Goal: Task Accomplishment & Management: Manage account settings

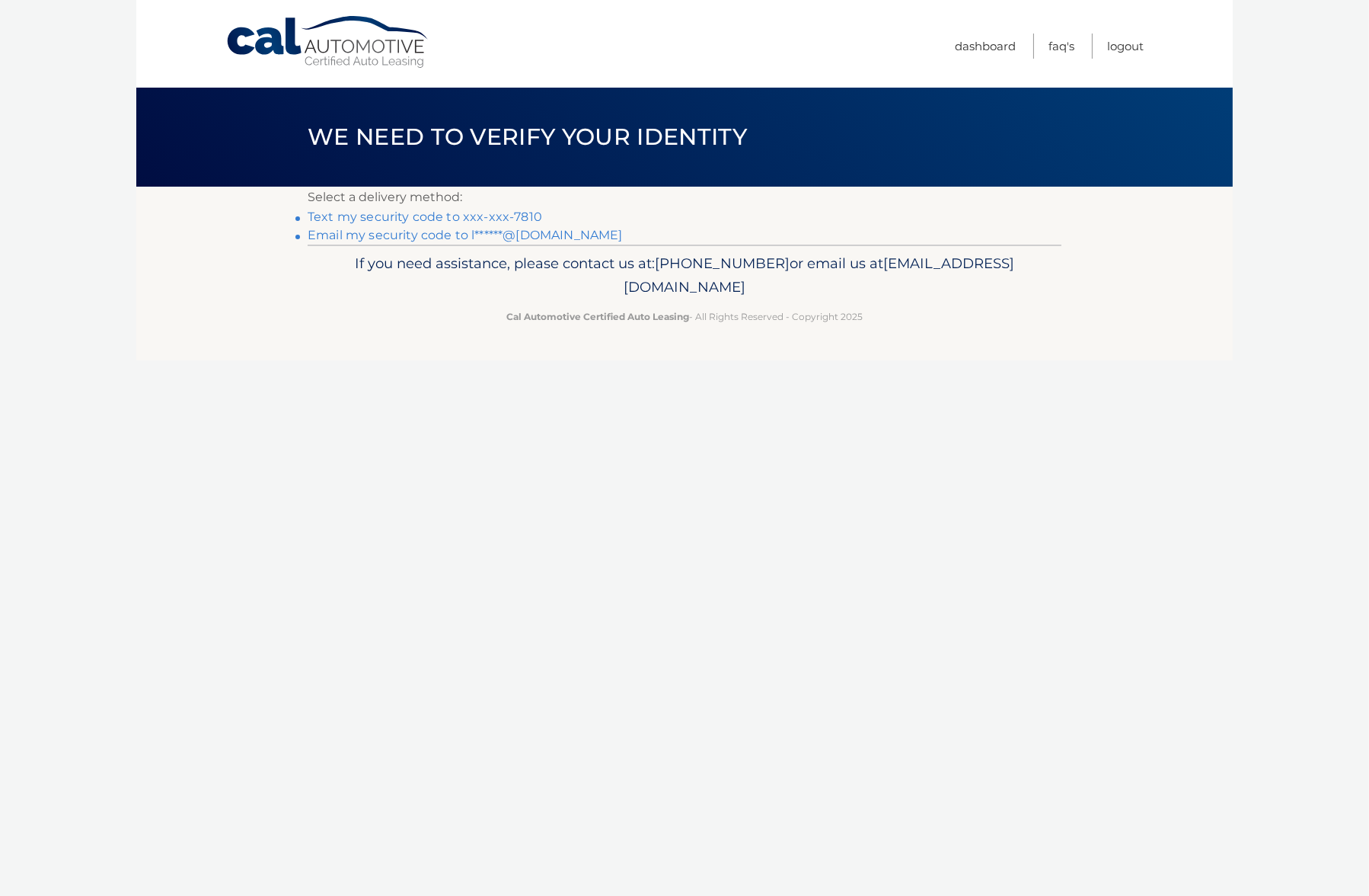
click at [392, 219] on link "Text my security code to xxx-xxx-7810" at bounding box center [425, 217] width 235 height 14
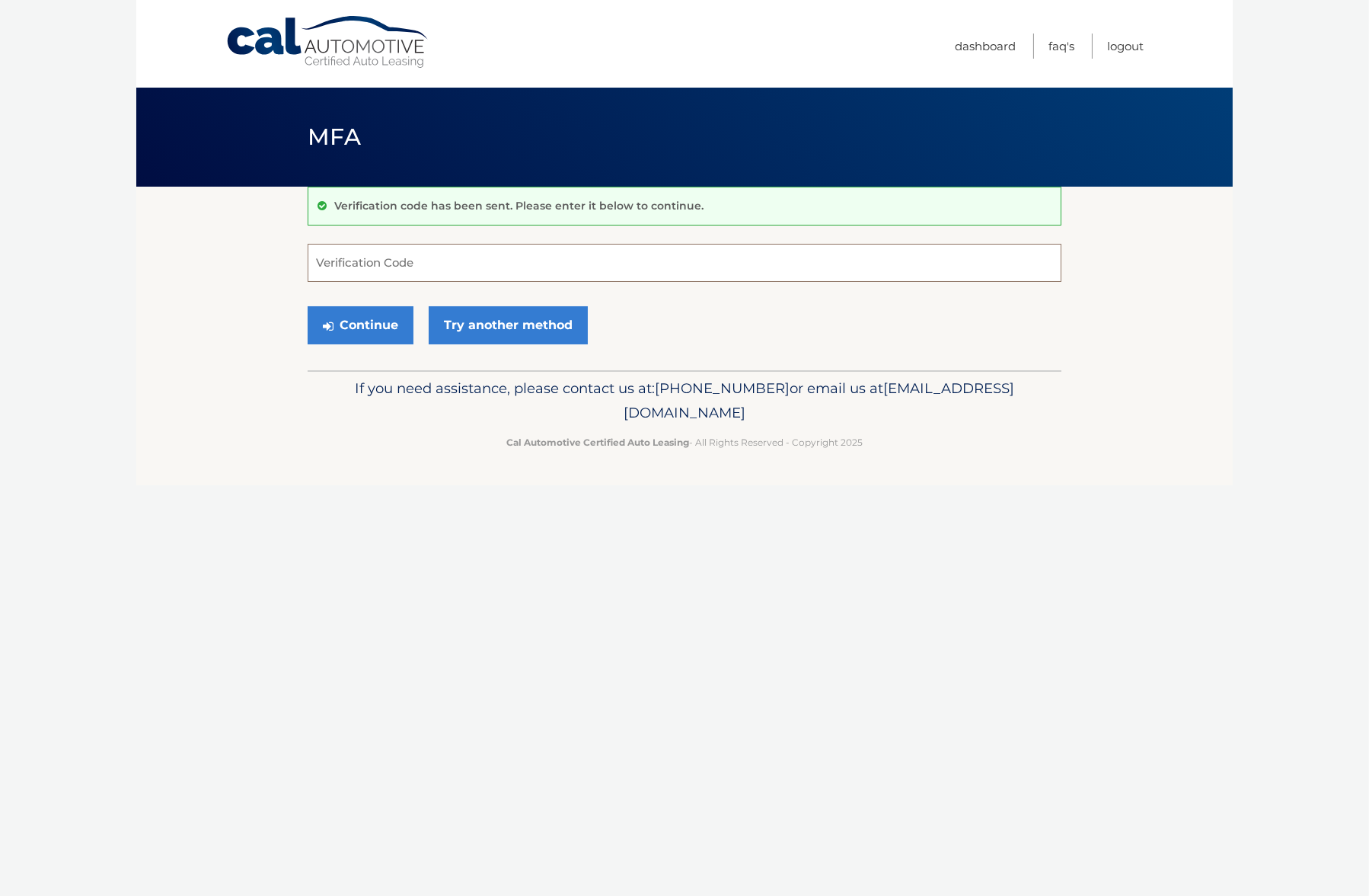
click at [368, 263] on input "Verification Code" at bounding box center [684, 263] width 754 height 38
type input "852607"
click at [367, 324] on button "Continue" at bounding box center [360, 325] width 105 height 38
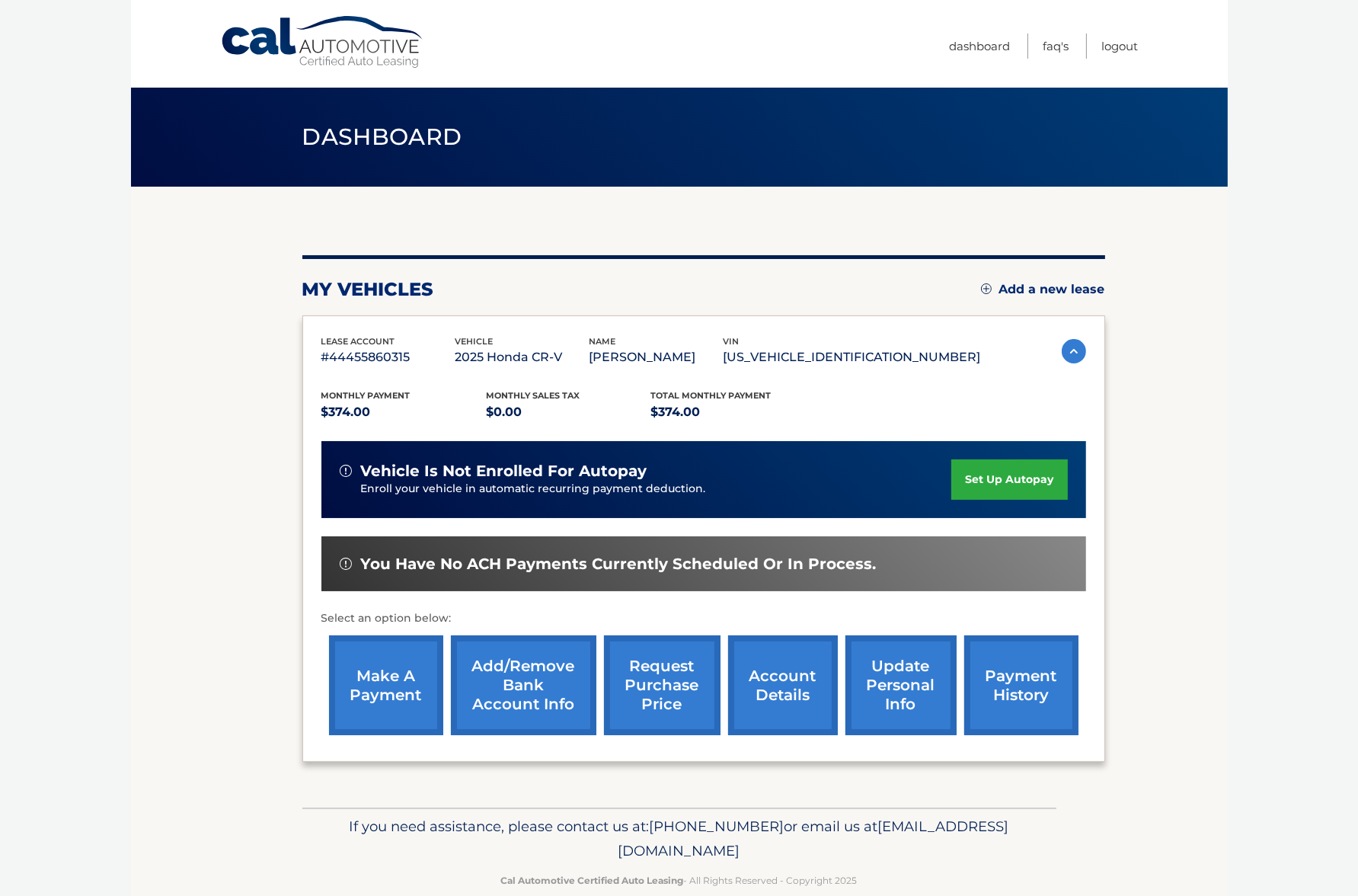
click at [395, 682] on link "make a payment" at bounding box center [386, 685] width 114 height 100
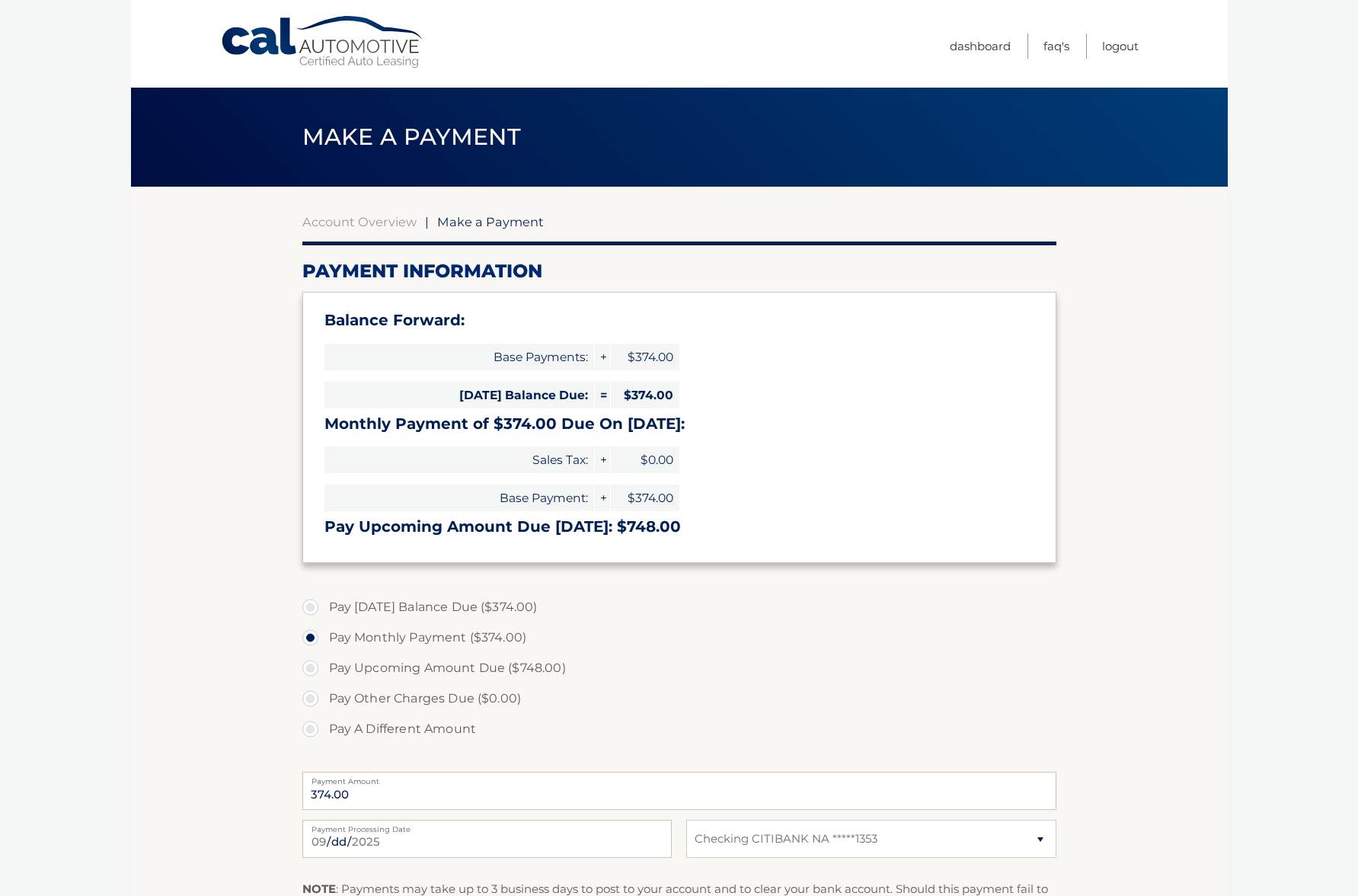
select select "MGQ5NTk3YTctODg2My00ODcxLWI1NjUtZjFhOTIyYzBiM2Ez"
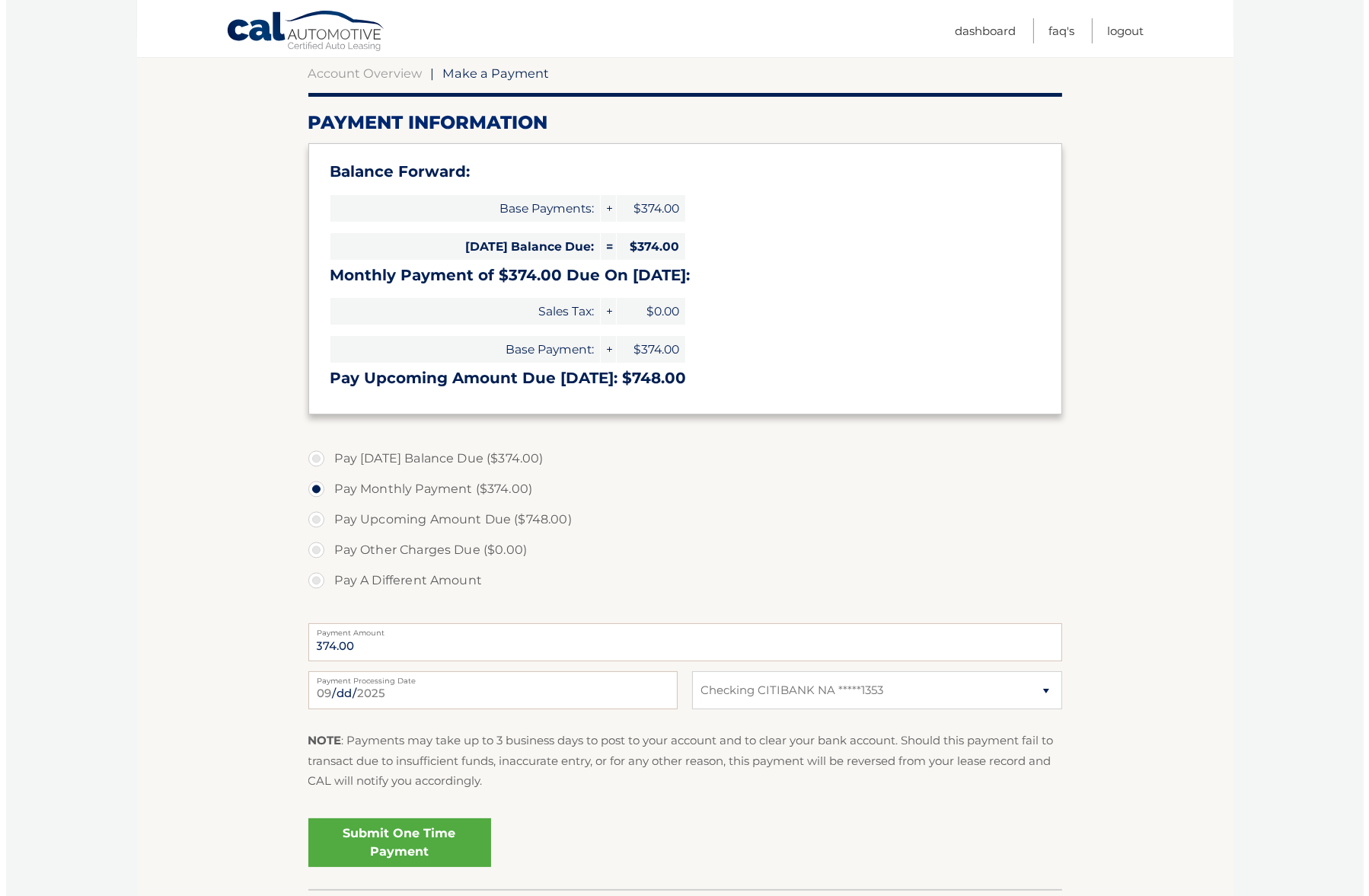
scroll to position [152, 0]
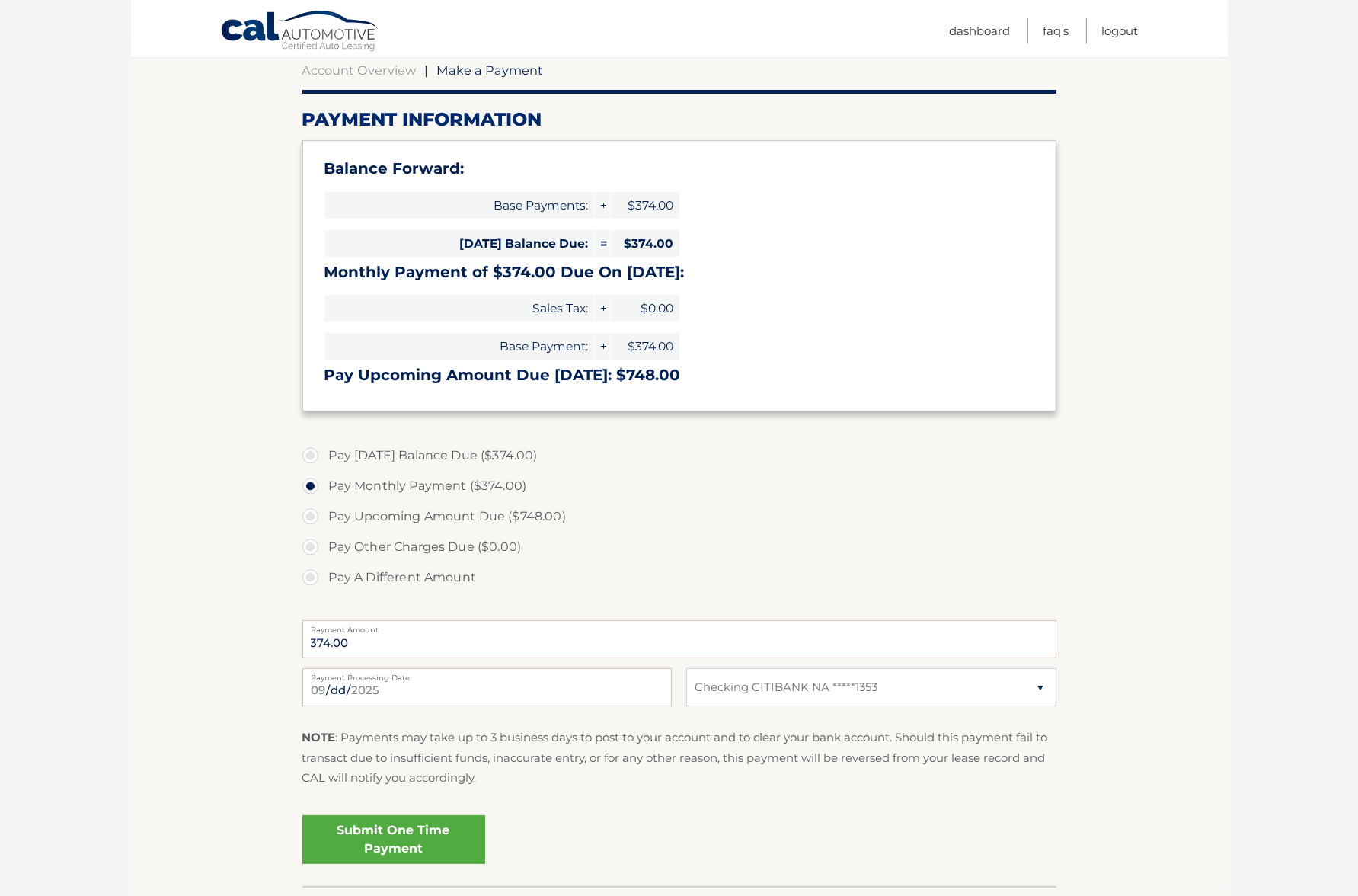
click at [337, 831] on link "Submit One Time Payment" at bounding box center [393, 839] width 183 height 49
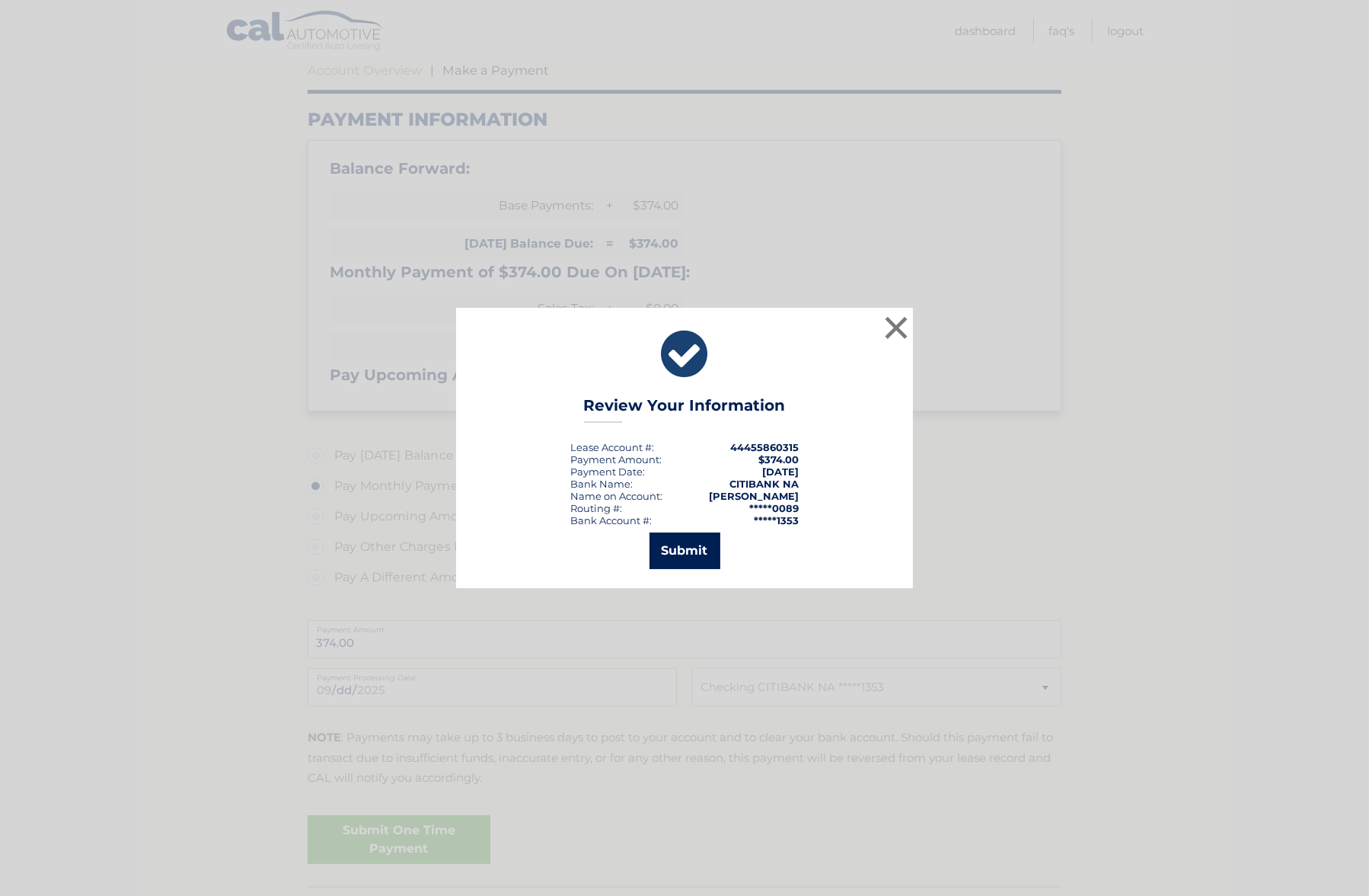
click at [700, 547] on button "Submit" at bounding box center [685, 551] width 71 height 37
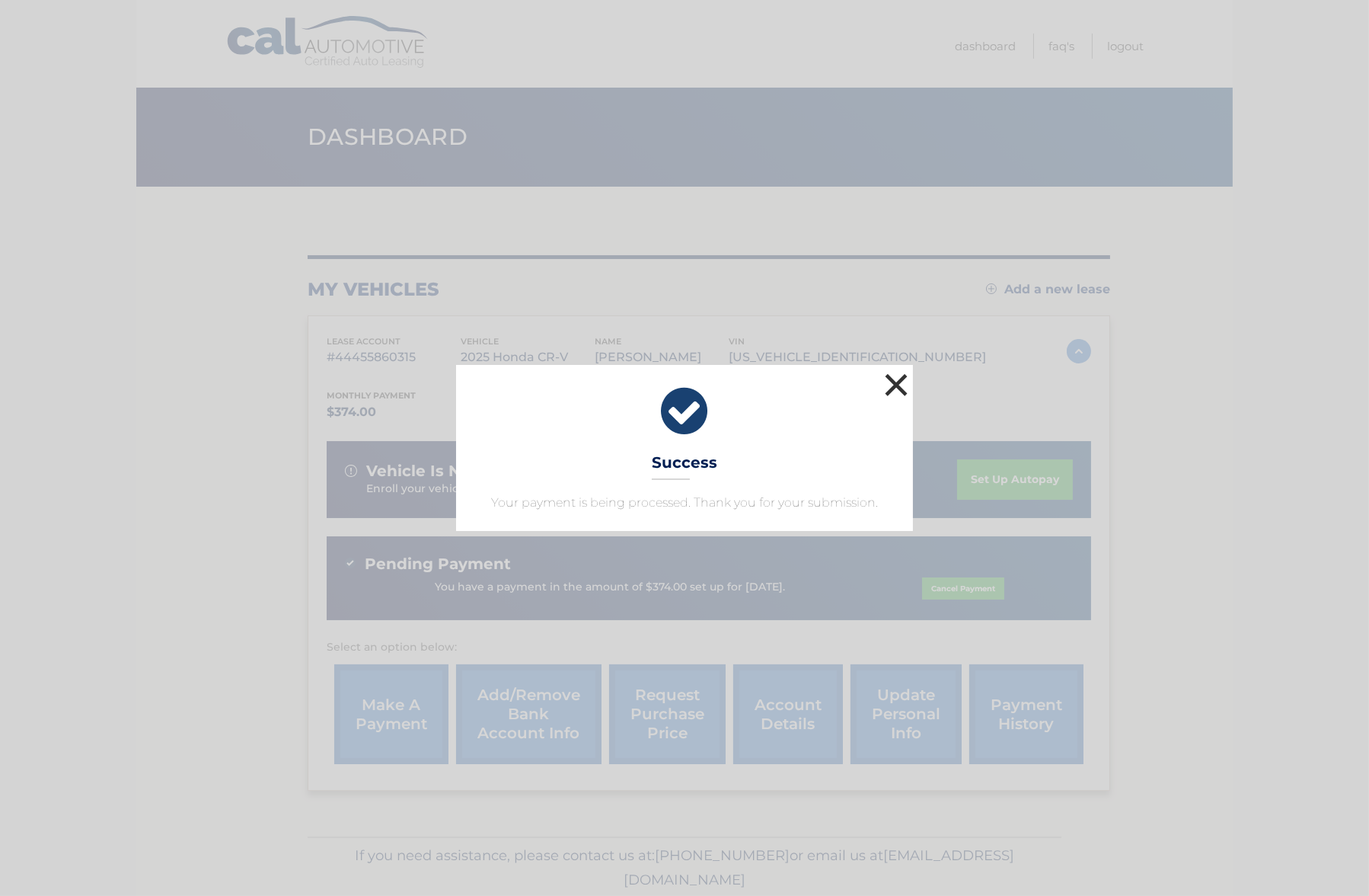
click at [903, 388] on button "×" at bounding box center [897, 384] width 30 height 30
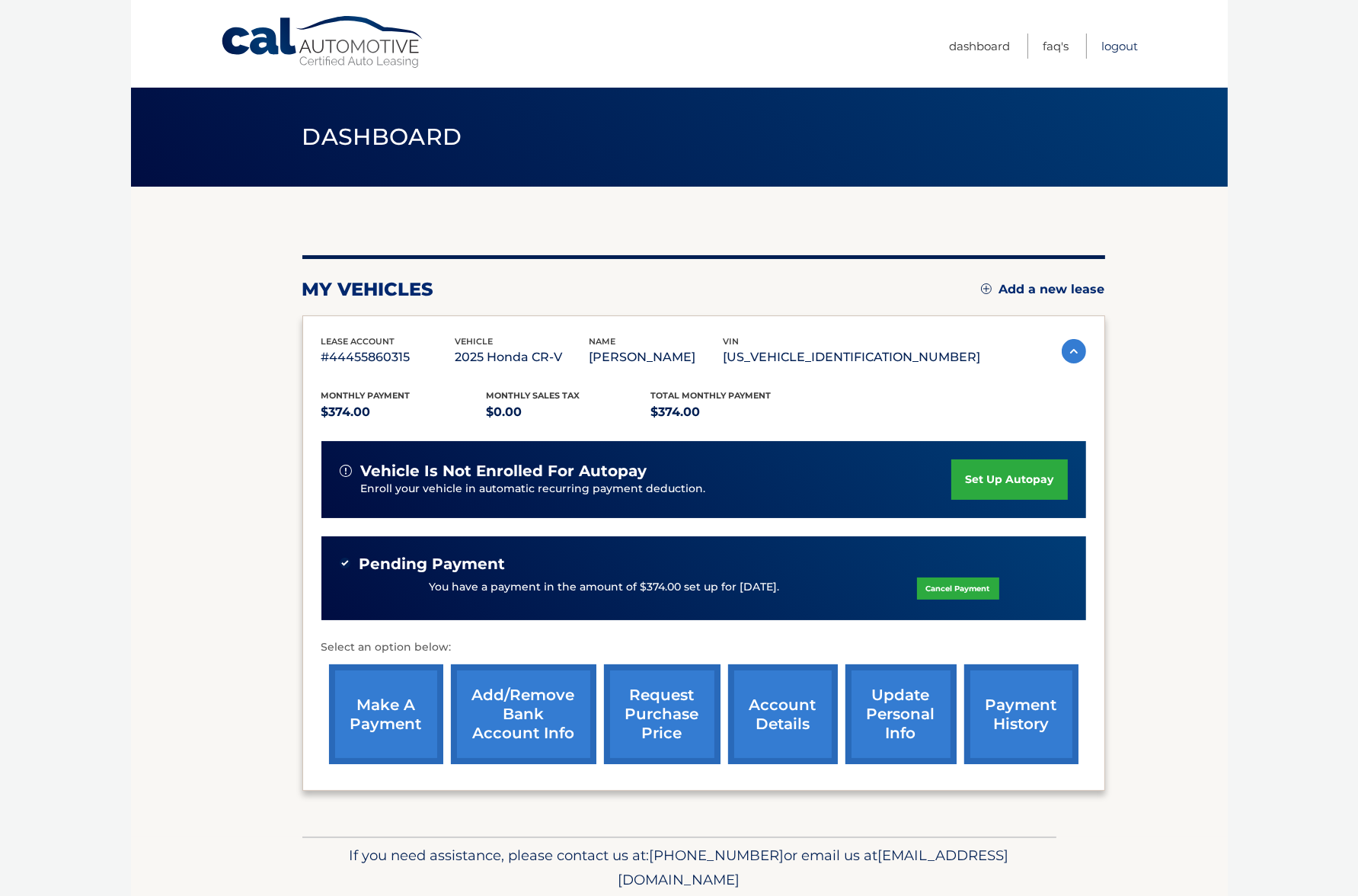
click at [1109, 44] on link "Logout" at bounding box center [1121, 46] width 37 height 25
